Goal: Task Accomplishment & Management: Complete application form

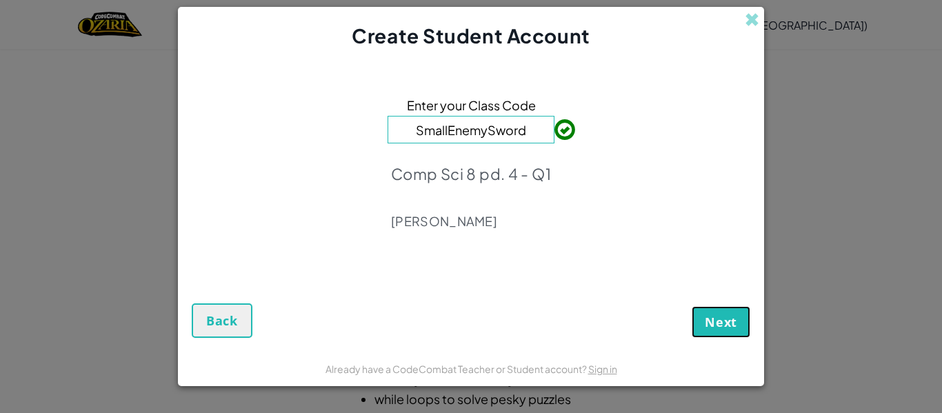
click at [714, 334] on button "Next" at bounding box center [720, 322] width 59 height 32
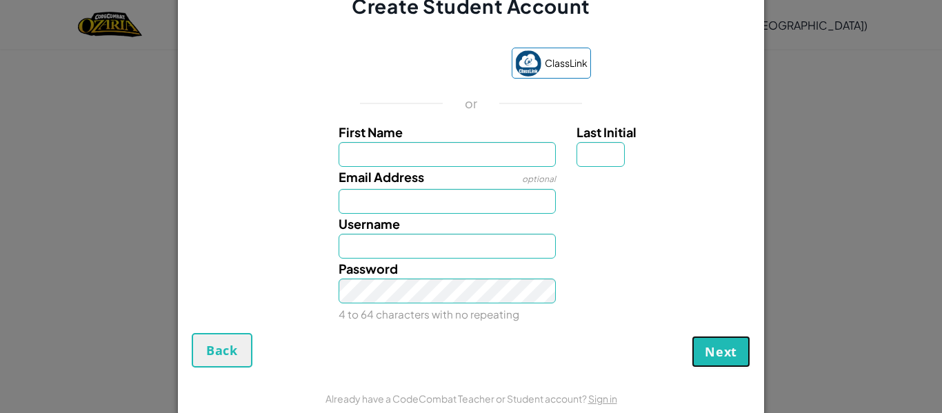
click at [729, 365] on button "Next" at bounding box center [720, 352] width 59 height 32
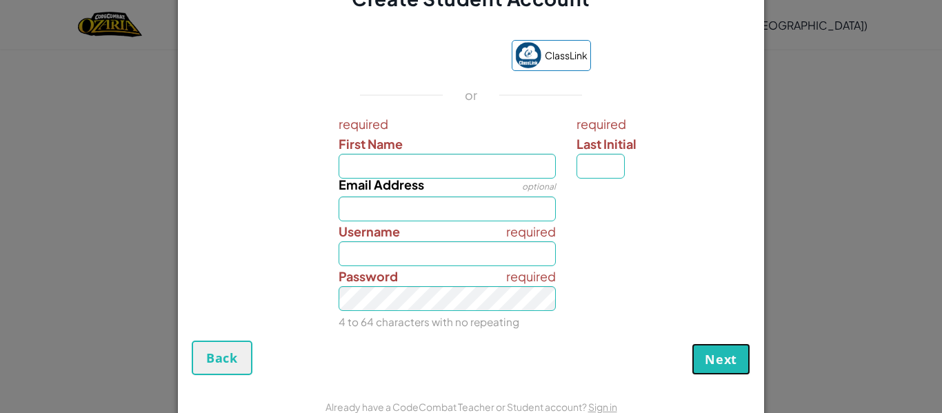
click at [729, 365] on span "Next" at bounding box center [721, 359] width 32 height 17
click at [740, 343] on button "Next" at bounding box center [720, 359] width 59 height 32
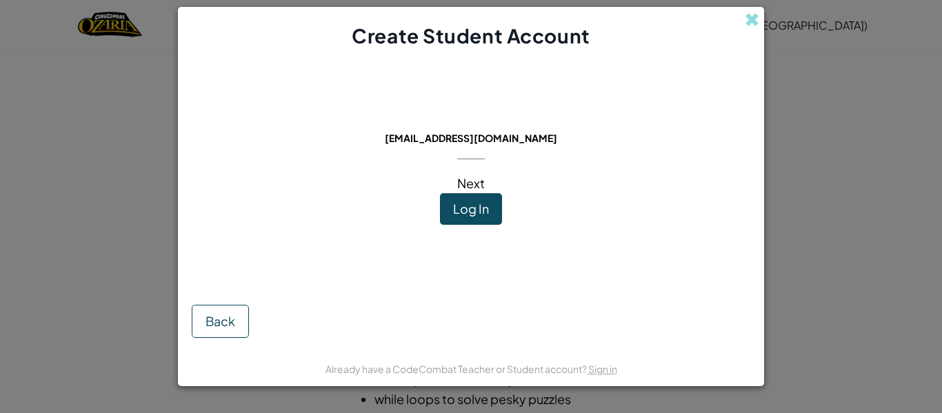
click at [469, 188] on span "Next" at bounding box center [471, 183] width 28 height 16
click at [461, 180] on span "Next" at bounding box center [471, 183] width 28 height 16
click at [469, 197] on button "Log In" at bounding box center [471, 209] width 62 height 32
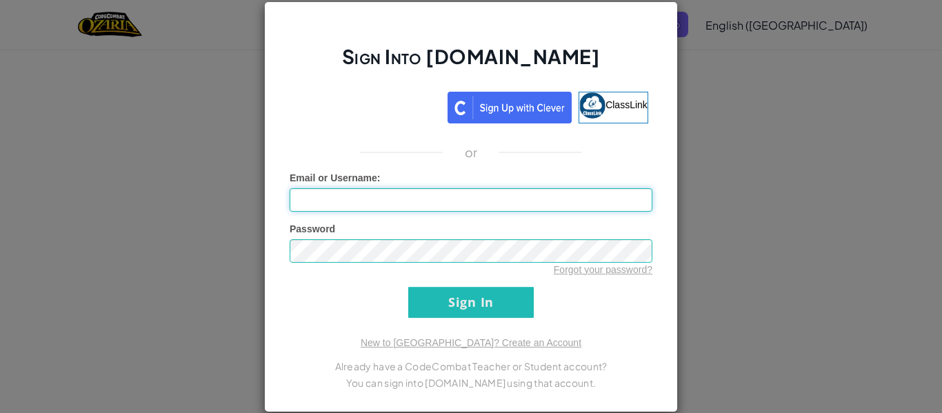
click at [584, 196] on input "Email or Username :" at bounding box center [471, 199] width 363 height 23
